Goal: Task Accomplishment & Management: Complete application form

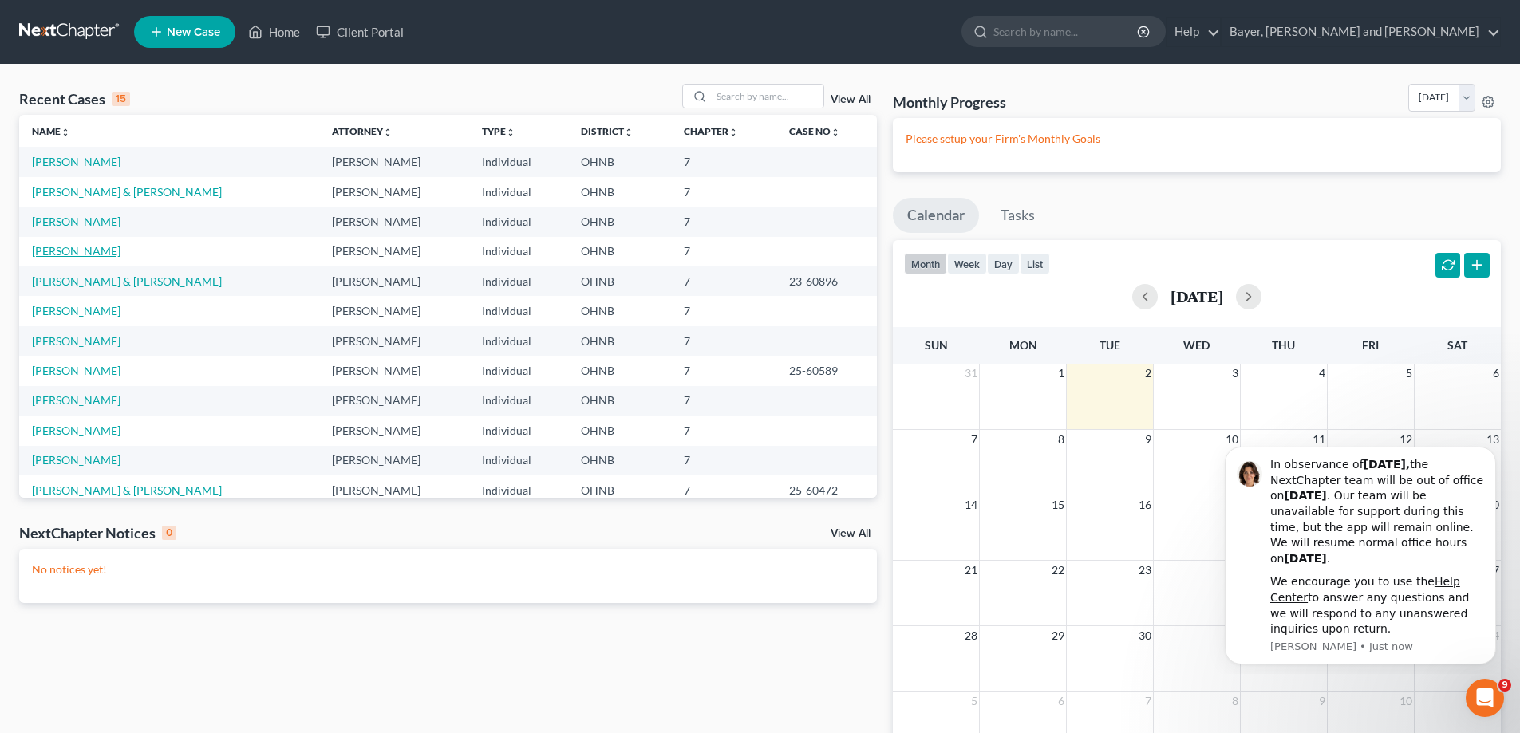
click at [78, 256] on link "[PERSON_NAME]" at bounding box center [76, 251] width 89 height 14
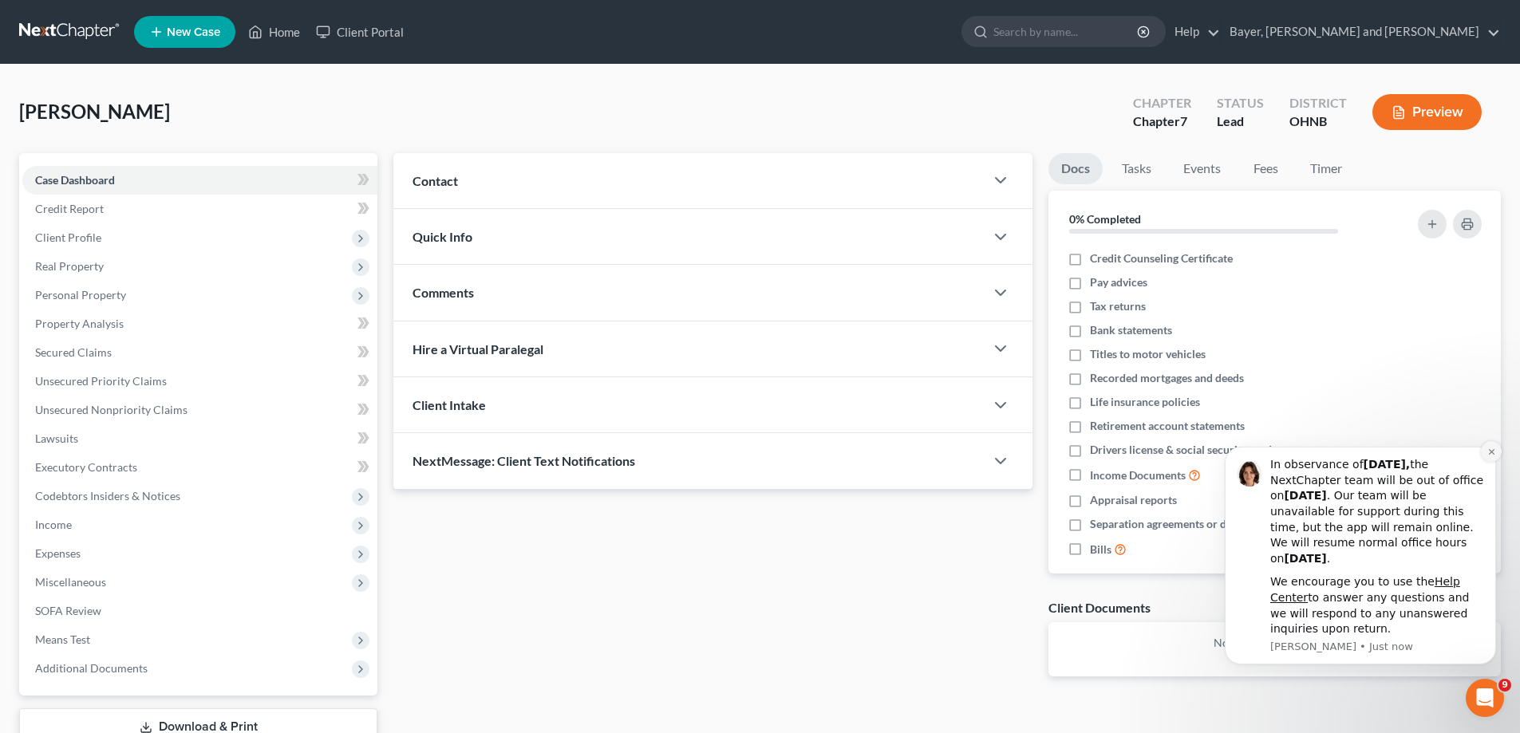
click at [1486, 455] on button "Dismiss notification" at bounding box center [1491, 451] width 21 height 21
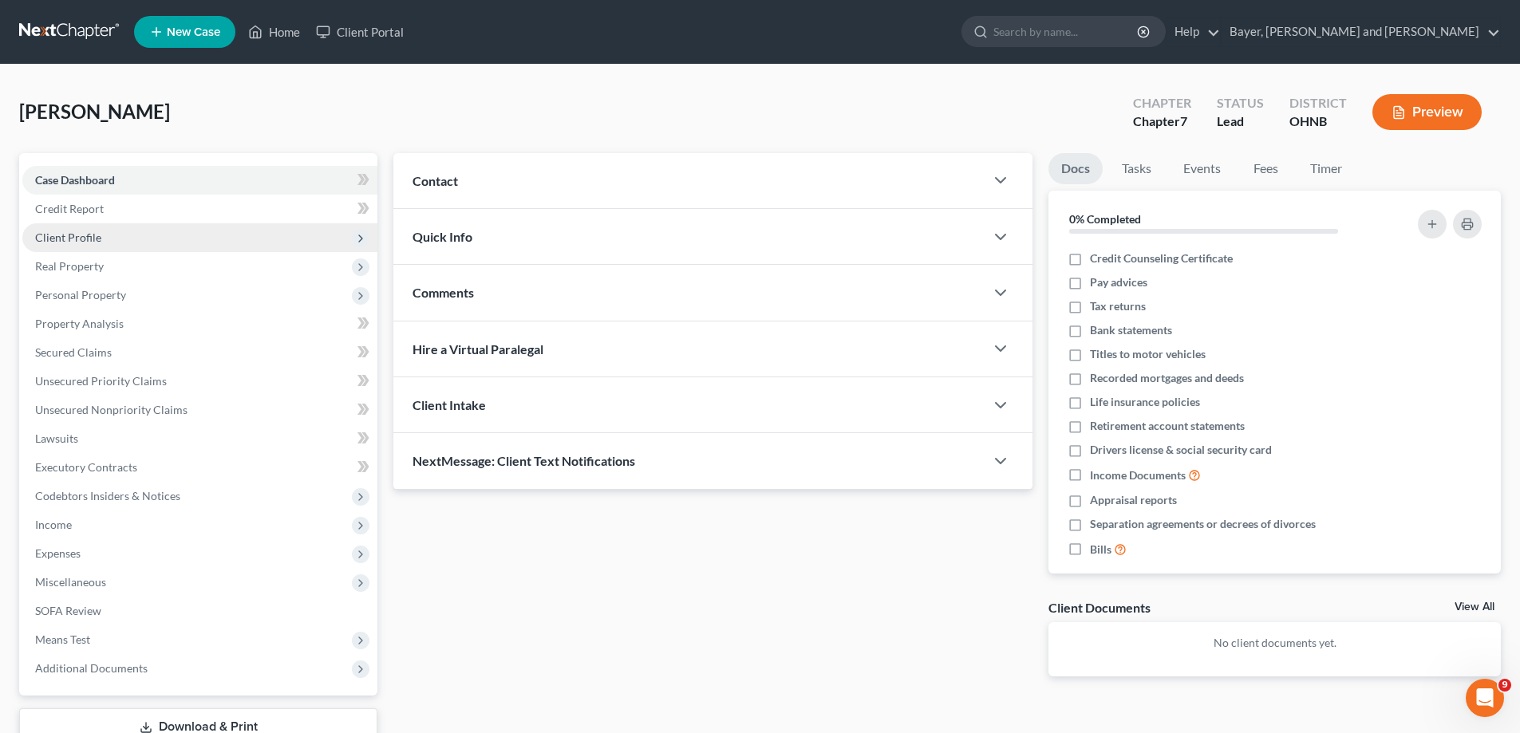
click at [89, 247] on span "Client Profile" at bounding box center [199, 237] width 355 height 29
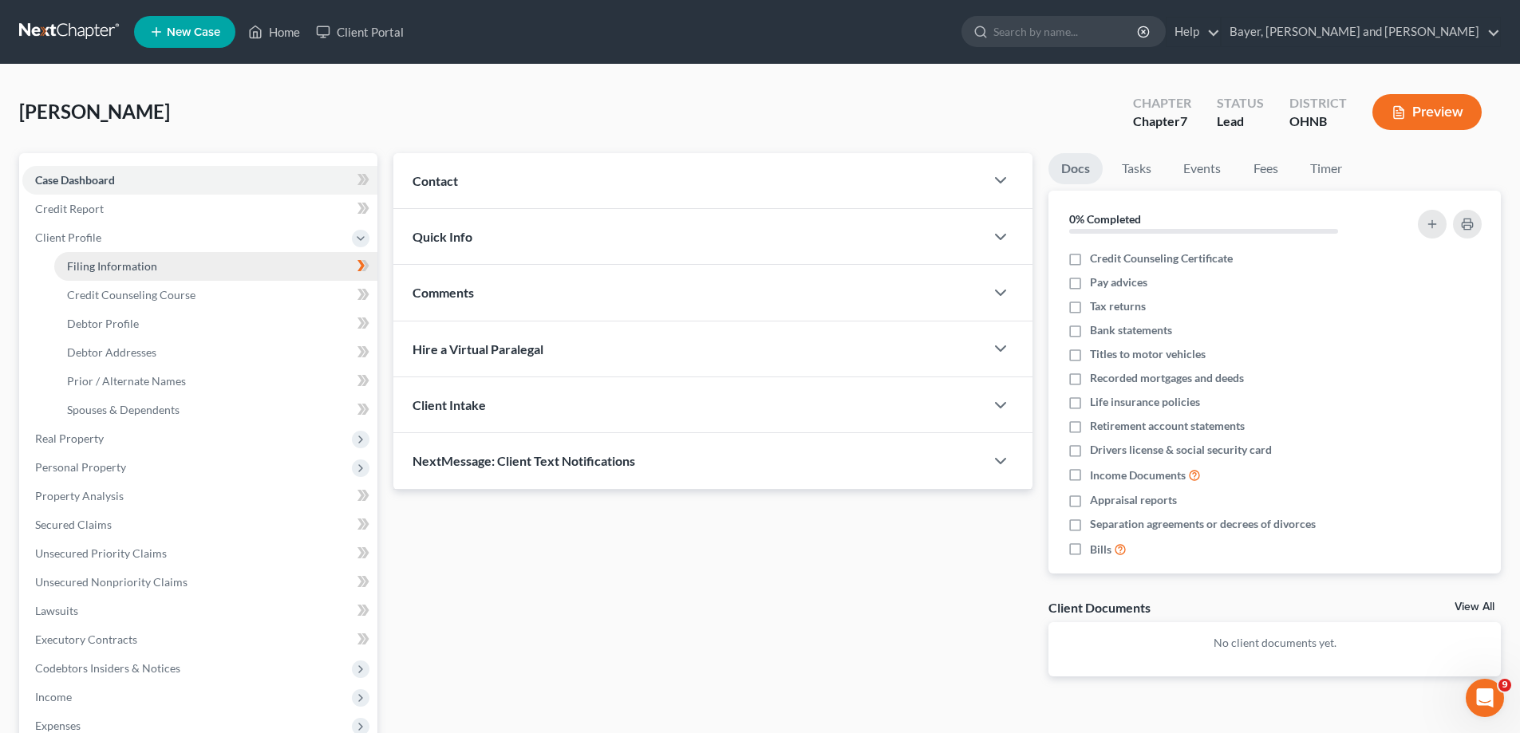
click at [152, 270] on span "Filing Information" at bounding box center [112, 266] width 90 height 14
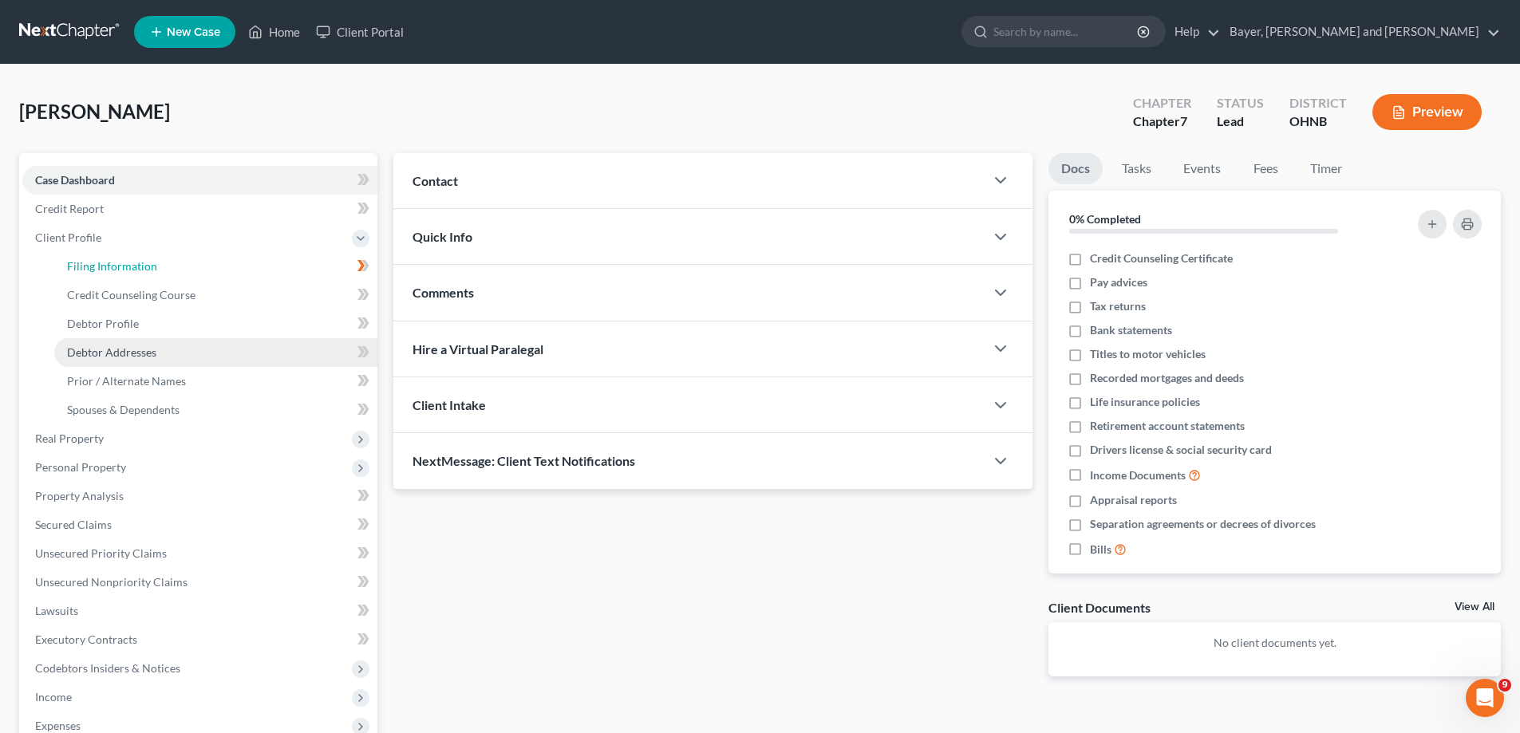
select select "1"
select select "0"
select select "36"
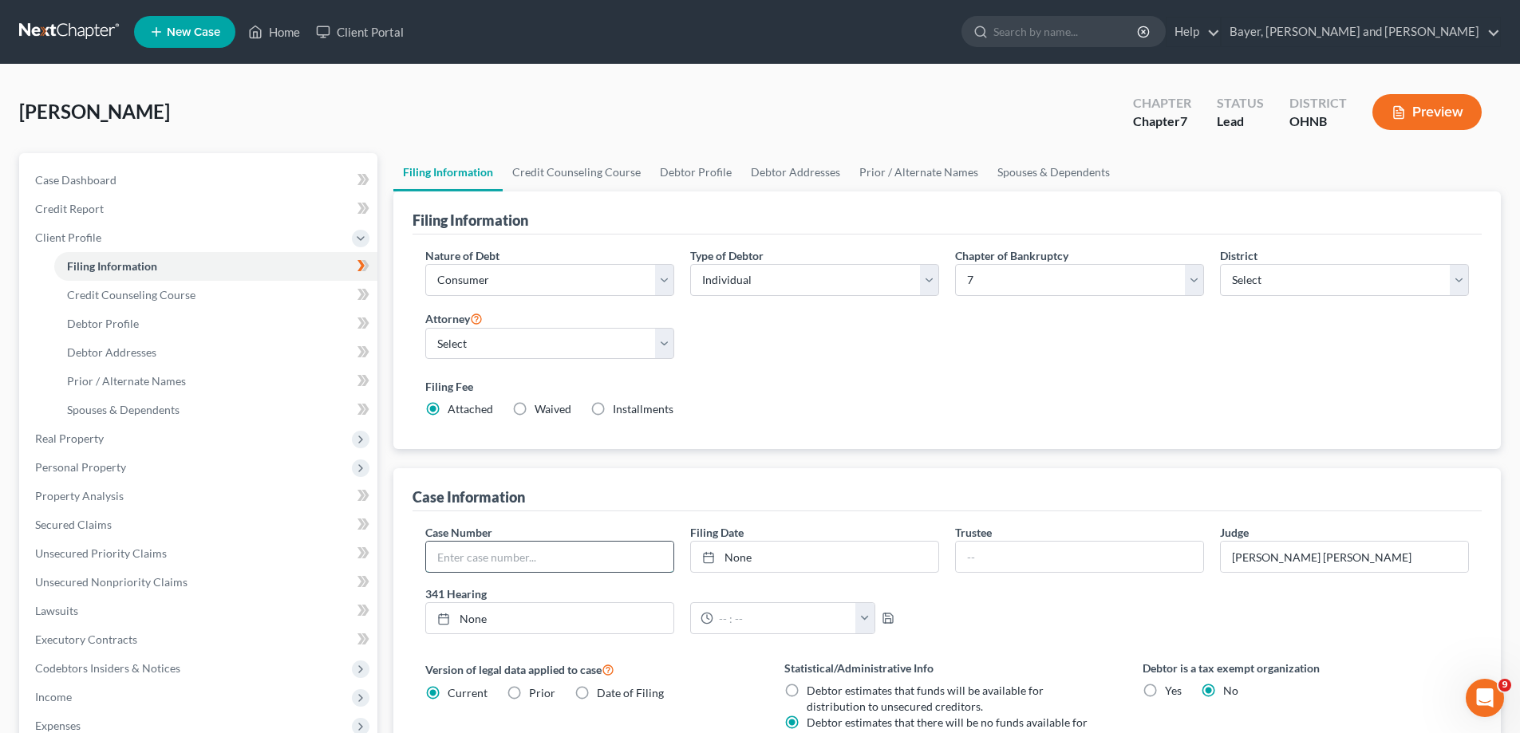
click at [594, 570] on input "text" at bounding box center [549, 557] width 247 height 30
type input "25-31496"
click at [989, 559] on input "text" at bounding box center [1079, 557] width 247 height 30
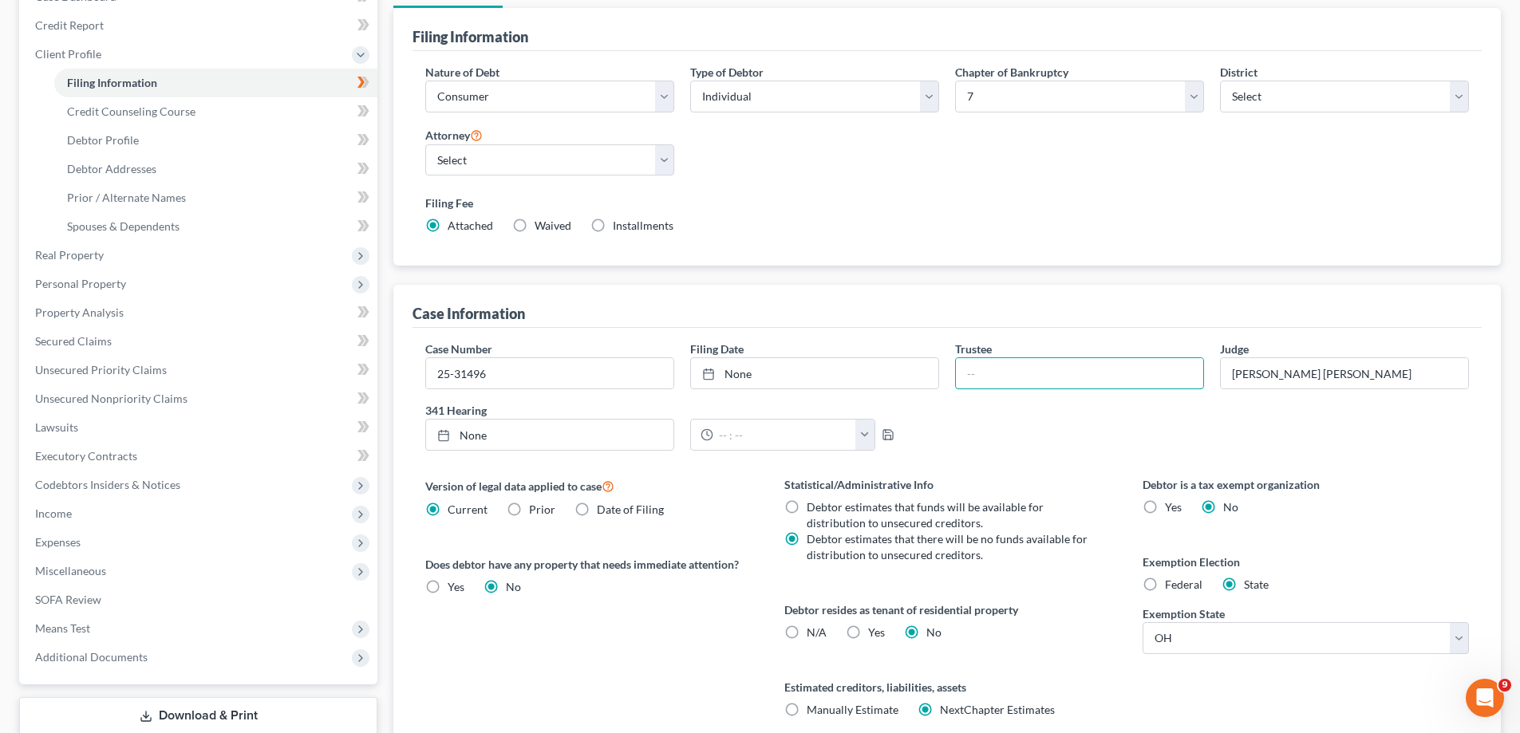
scroll to position [318, 0]
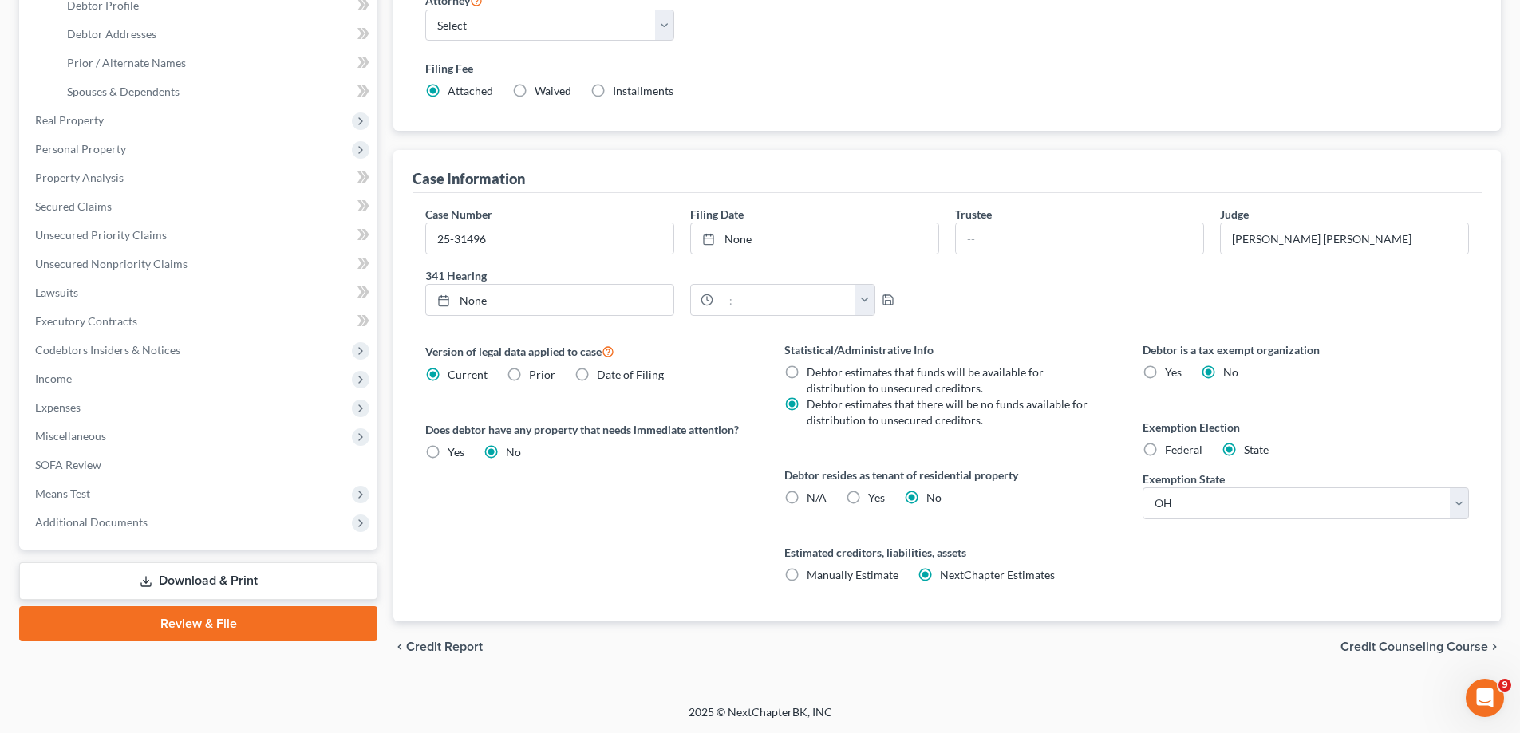
click at [1388, 649] on span "Credit Counseling Course" at bounding box center [1415, 647] width 148 height 13
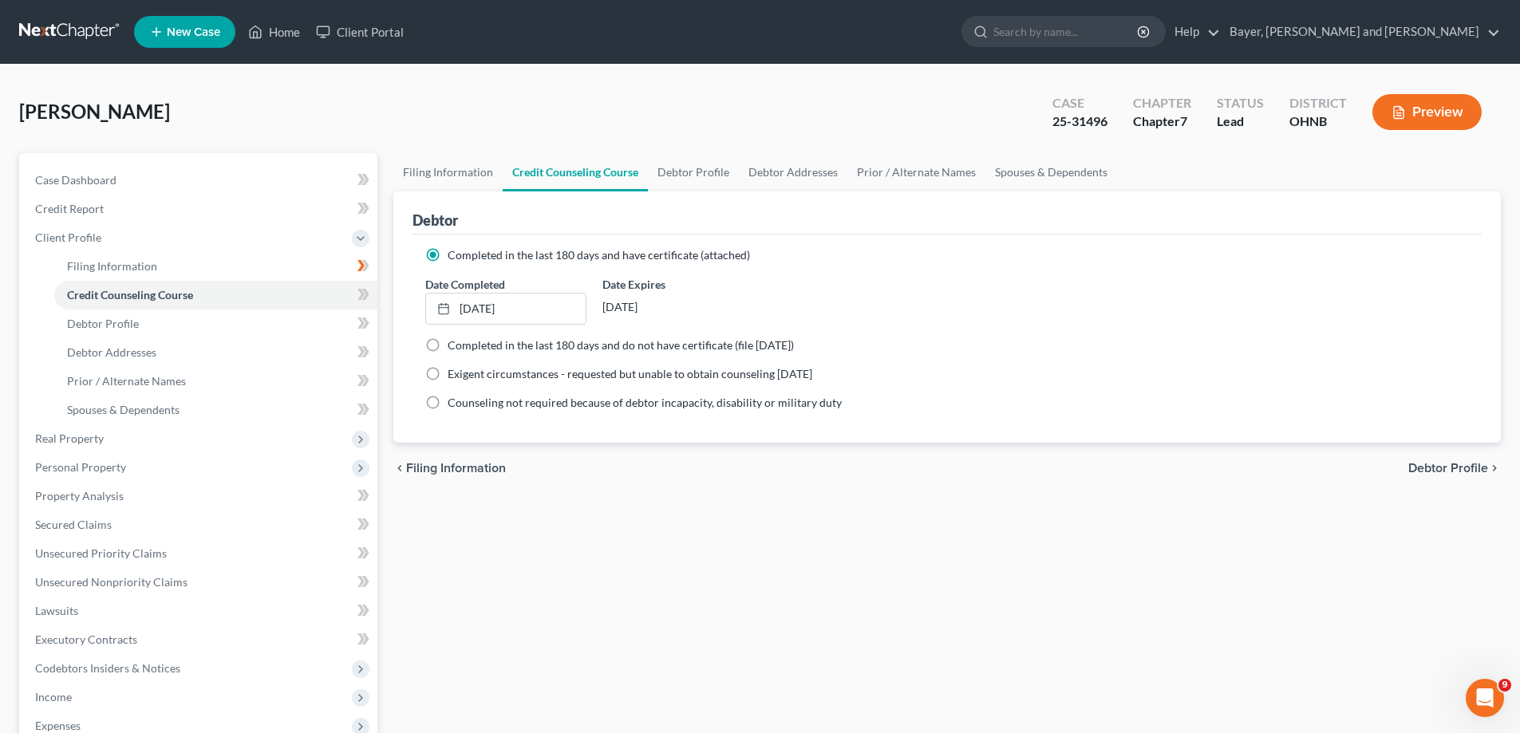
click at [689, 515] on div "Filing Information Credit Counseling Course Debtor Profile Debtor Addresses Pri…" at bounding box center [947, 556] width 1124 height 807
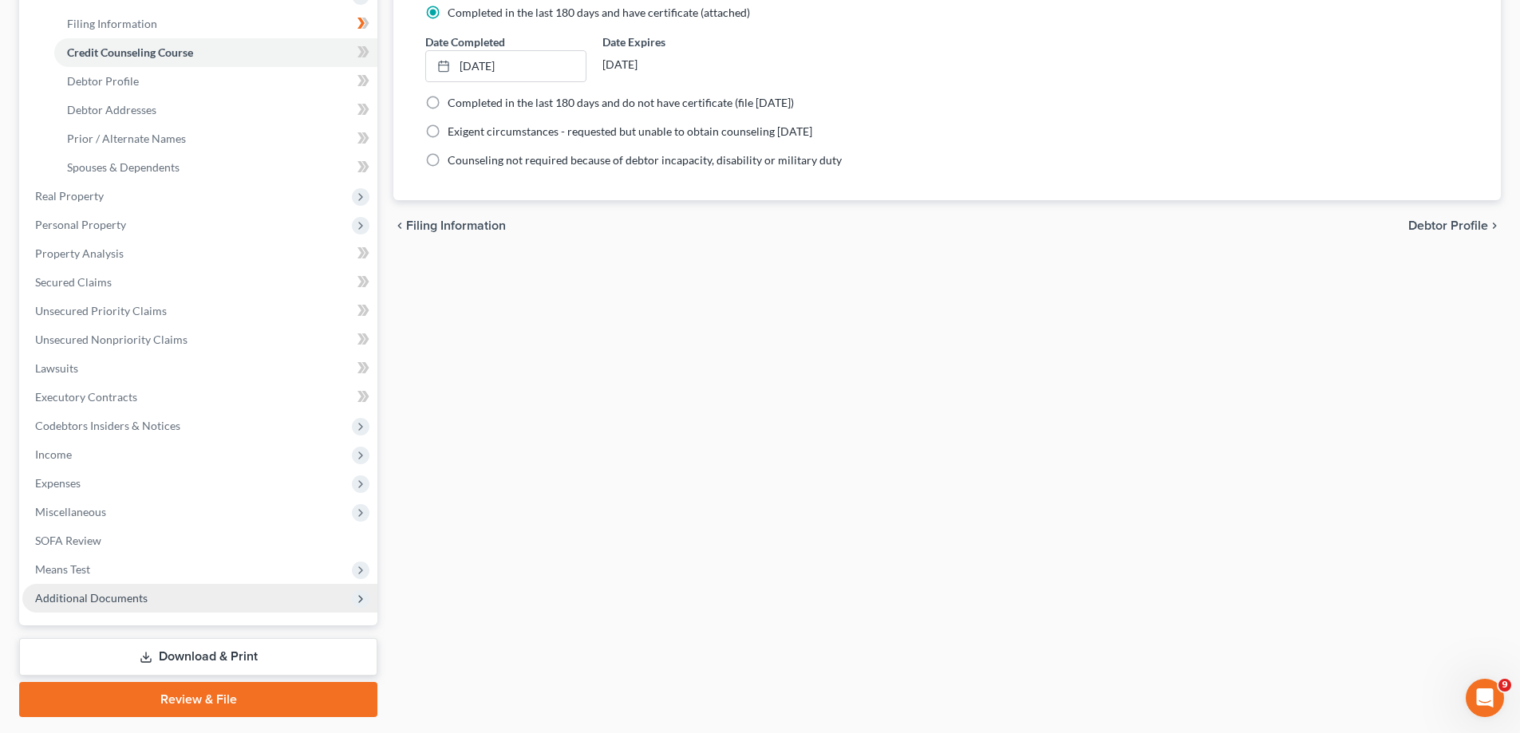
scroll to position [287, 0]
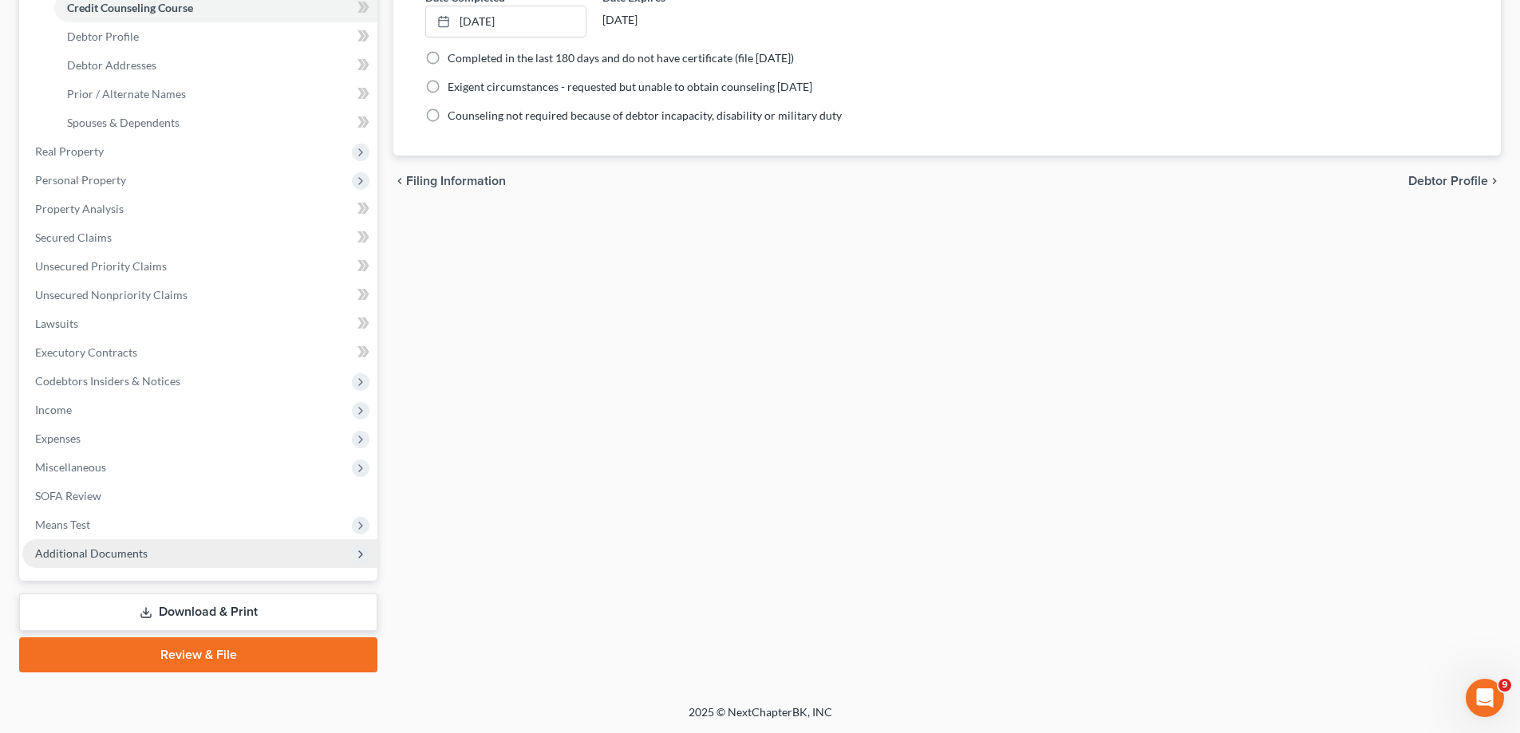
click at [101, 551] on span "Additional Documents" at bounding box center [91, 554] width 113 height 14
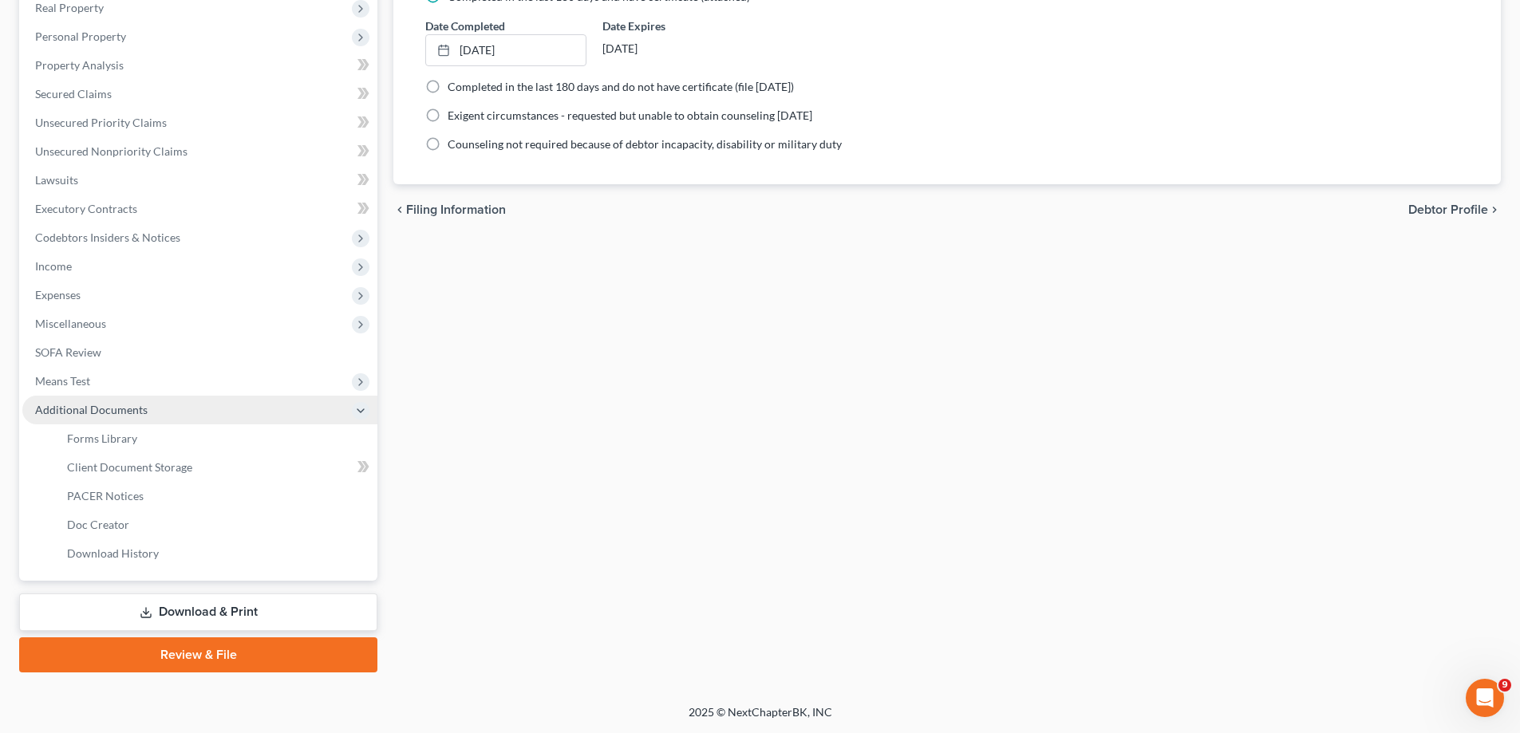
scroll to position [259, 0]
click at [140, 442] on link "Forms Library" at bounding box center [215, 439] width 323 height 29
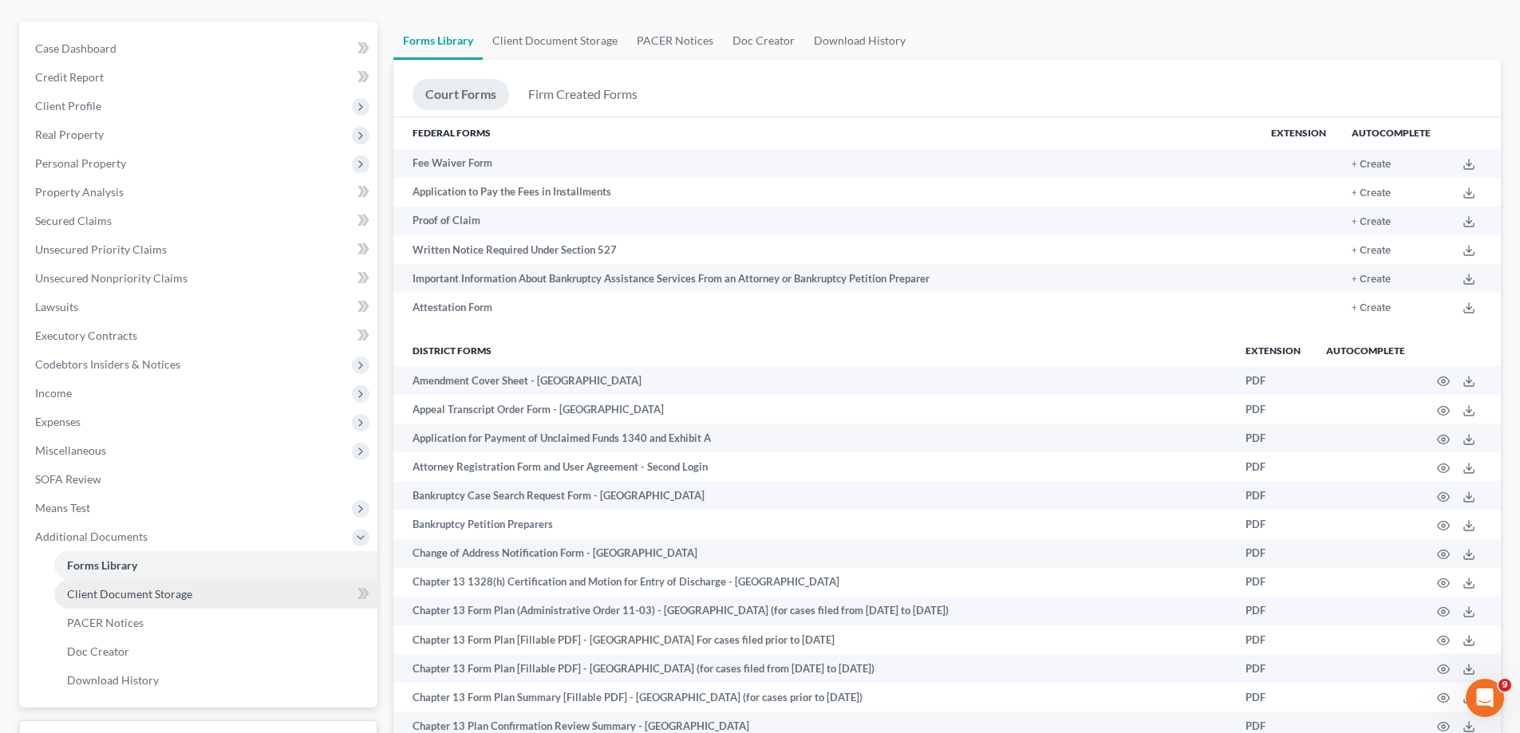
scroll to position [160, 0]
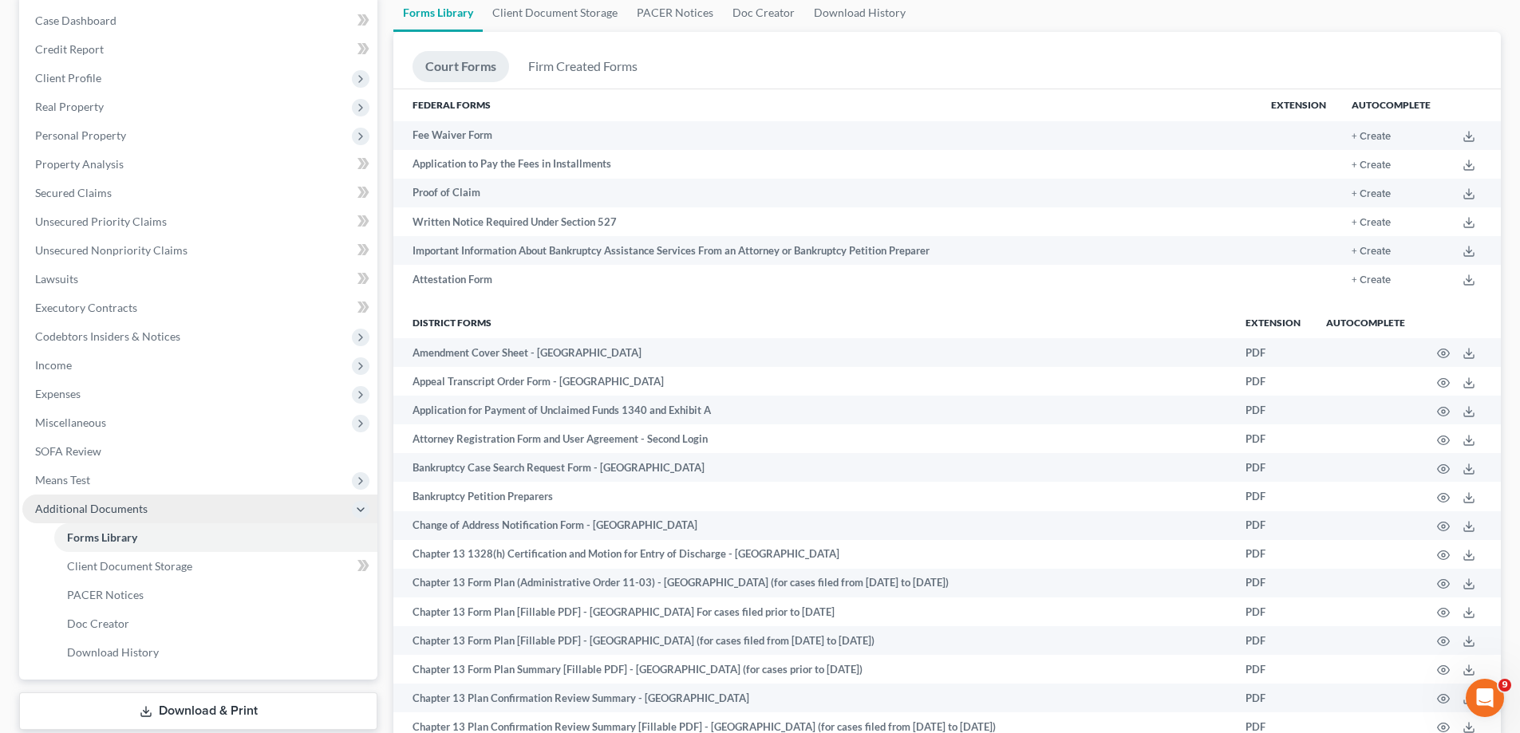
click at [92, 518] on span "Additional Documents" at bounding box center [199, 509] width 355 height 29
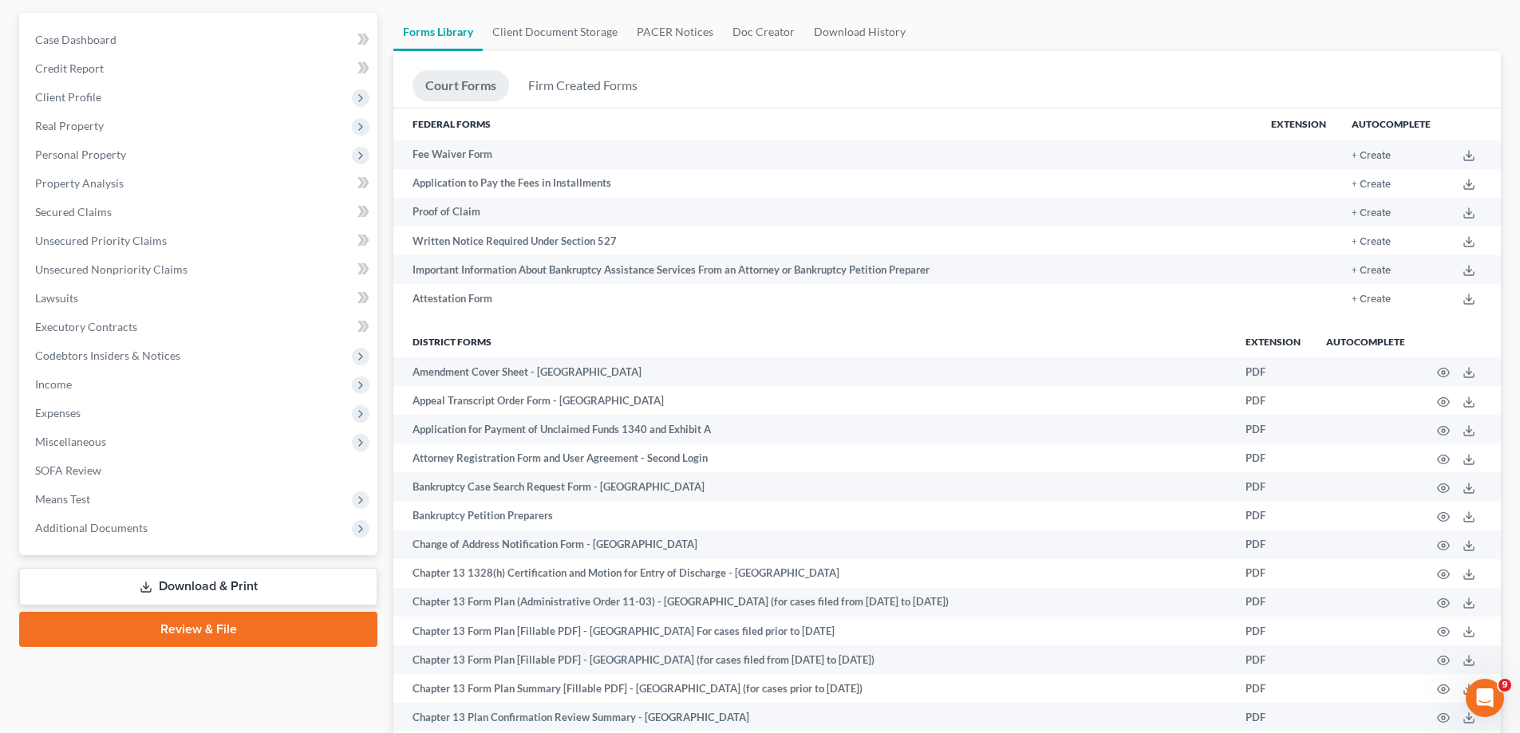
scroll to position [319, 0]
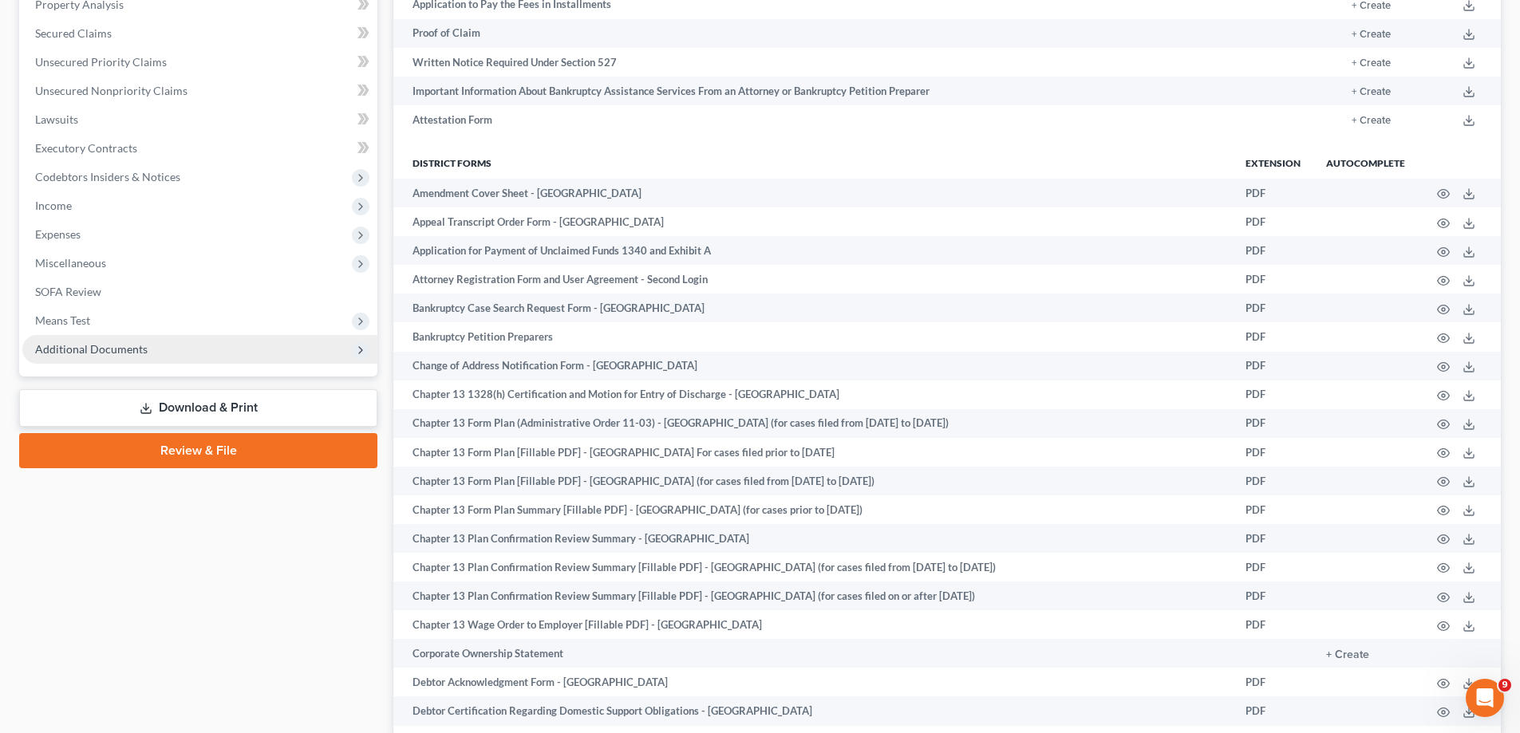
click at [120, 355] on span "Additional Documents" at bounding box center [91, 349] width 113 height 14
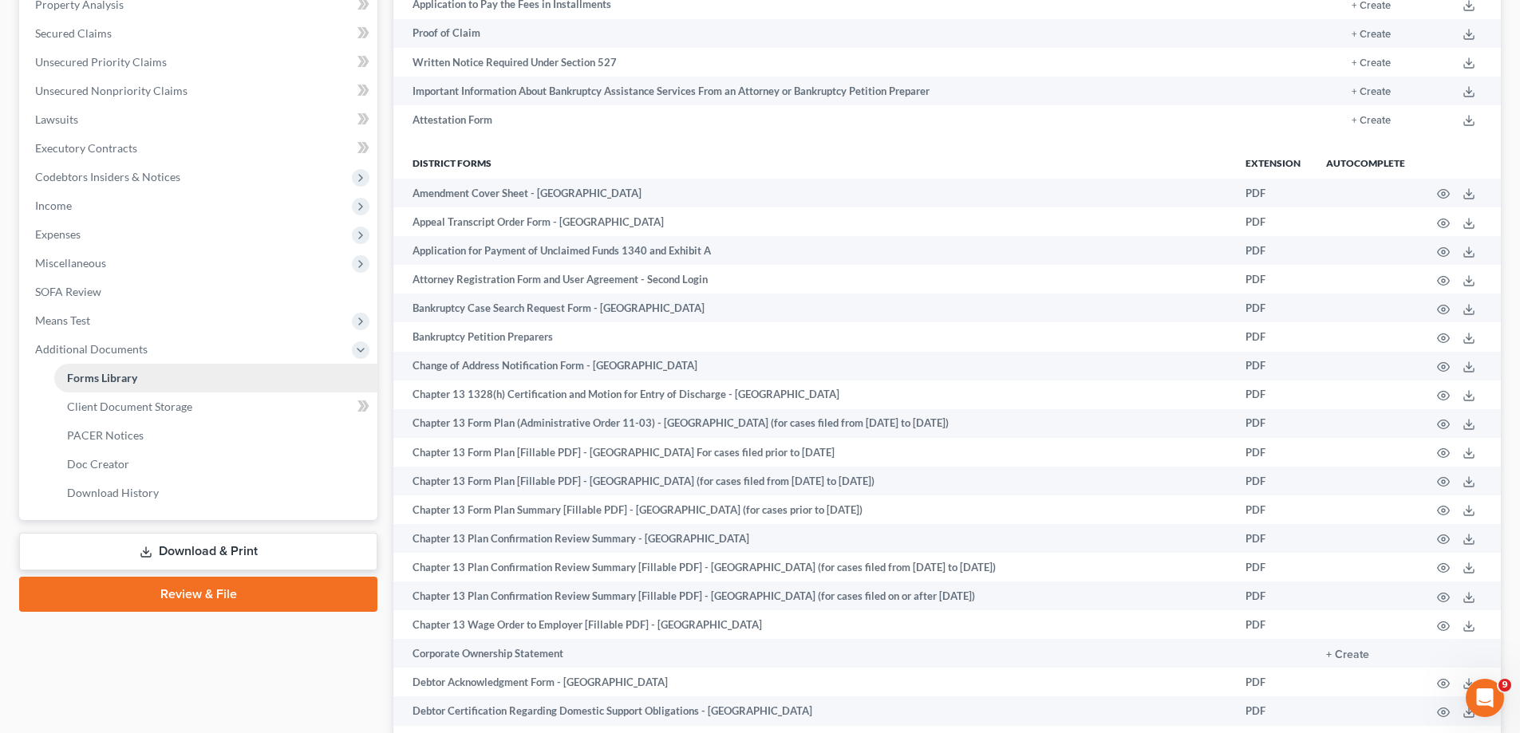
click at [124, 382] on span "Forms Library" at bounding box center [102, 378] width 70 height 14
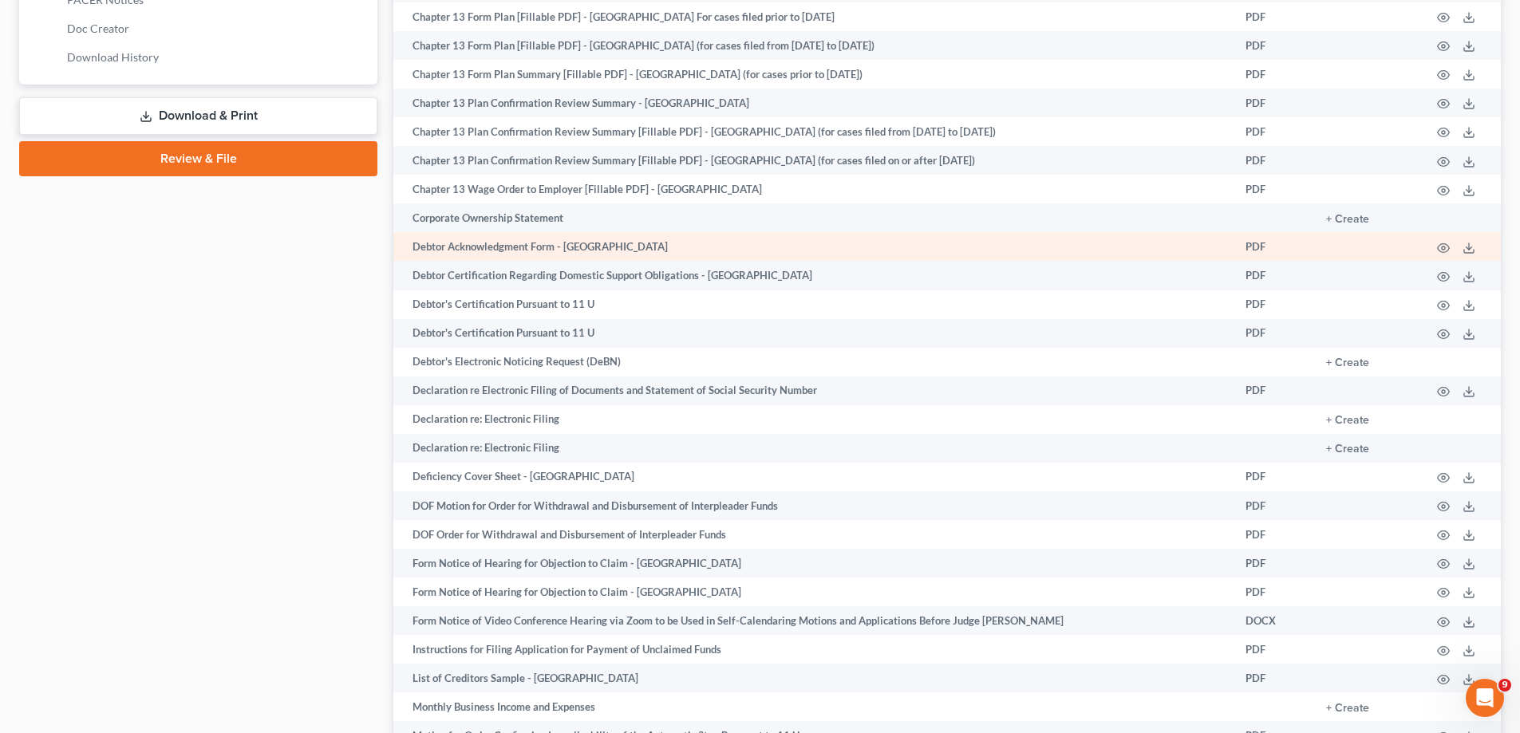
scroll to position [798, 0]
